Goal: Task Accomplishment & Management: Manage account settings

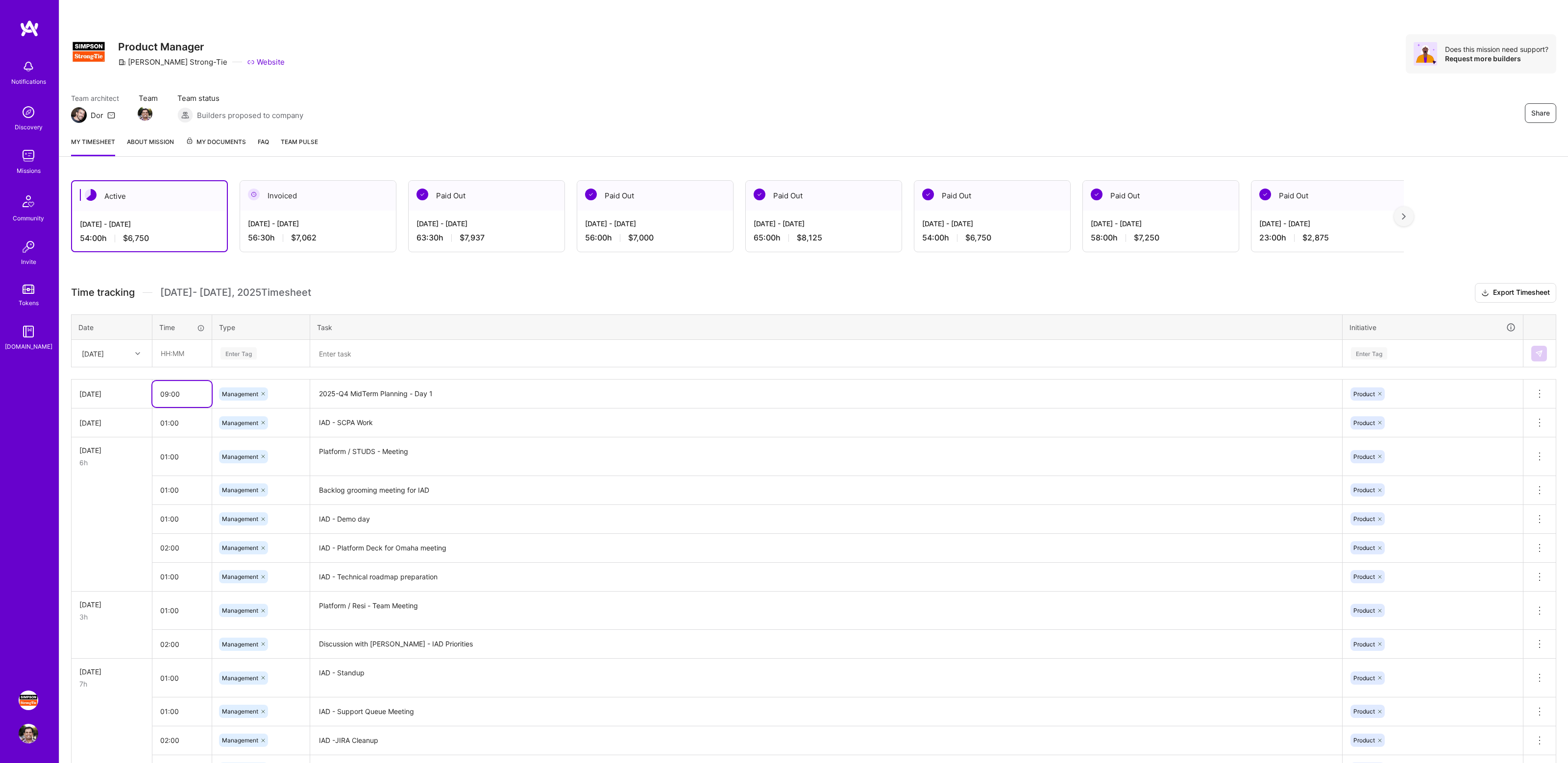
click at [171, 392] on input "09:00" at bounding box center [182, 394] width 59 height 26
click at [168, 392] on input "09:00" at bounding box center [182, 394] width 59 height 26
type input "10:00"
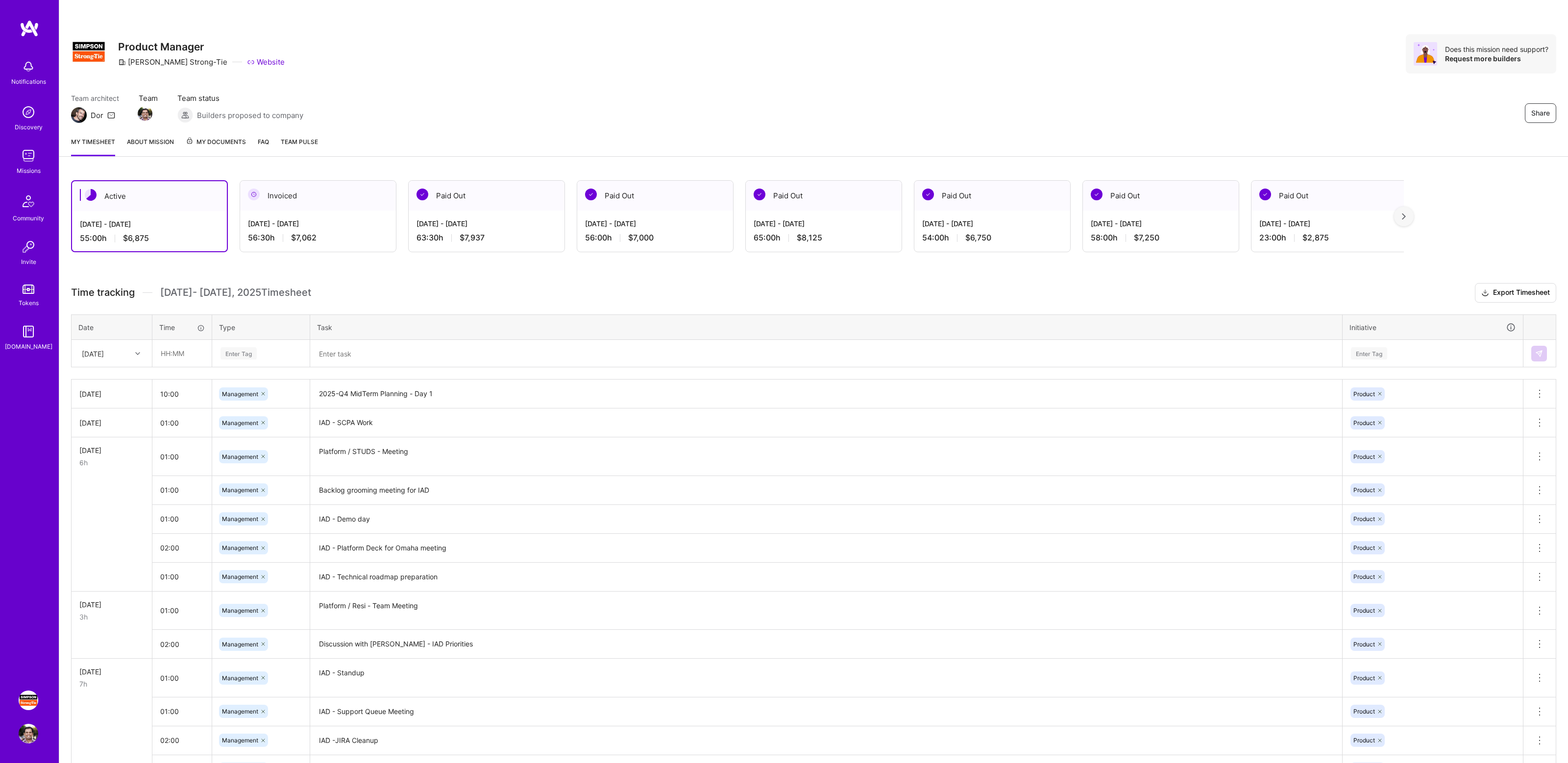
click at [491, 285] on h3 "Time tracking [DATE] - [DATE] Timesheet Export Timesheet" at bounding box center [813, 294] width 1485 height 20
click at [548, 285] on h3 "Time tracking [DATE] - [DATE] Timesheet Export Timesheet" at bounding box center [813, 294] width 1485 height 20
